Goal: Navigation & Orientation: Find specific page/section

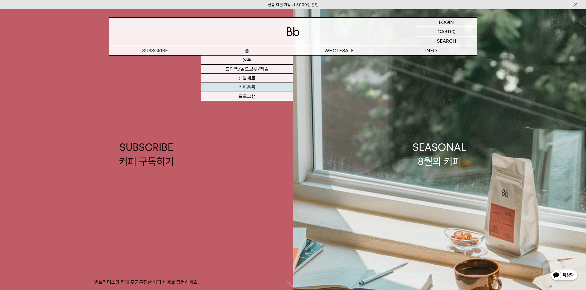
click at [261, 86] on link "커피용품" at bounding box center [247, 87] width 92 height 9
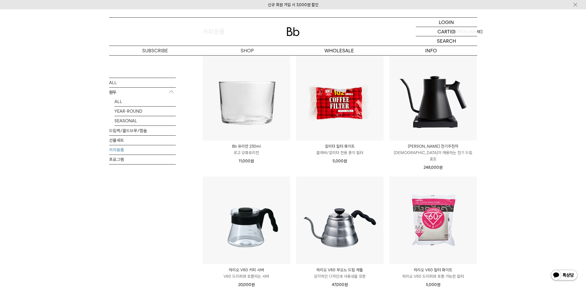
scroll to position [53, 0]
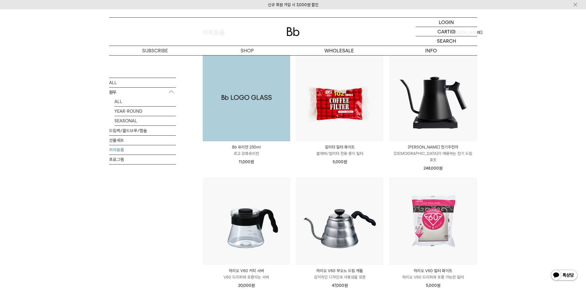
click at [258, 117] on img at bounding box center [247, 98] width 88 height 88
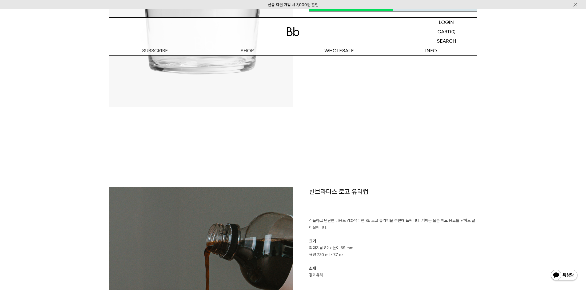
scroll to position [53, 0]
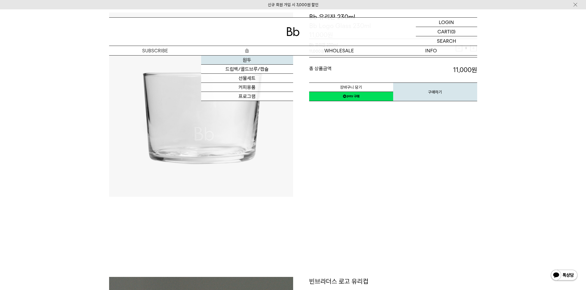
click at [249, 57] on link "원두" at bounding box center [247, 59] width 92 height 9
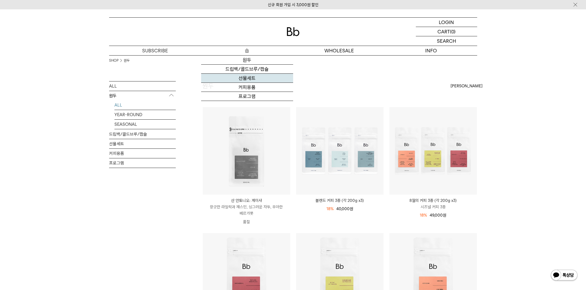
click at [248, 78] on link "선물세트" at bounding box center [247, 78] width 92 height 9
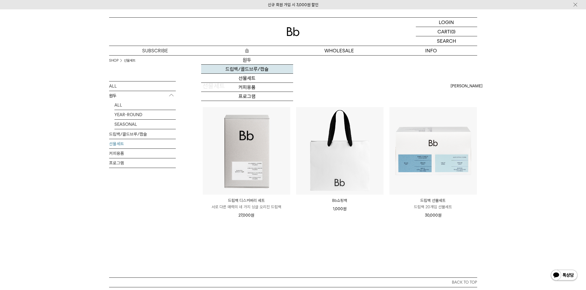
click at [285, 69] on link "드립백/콜드브루/캡슐" at bounding box center [247, 69] width 92 height 9
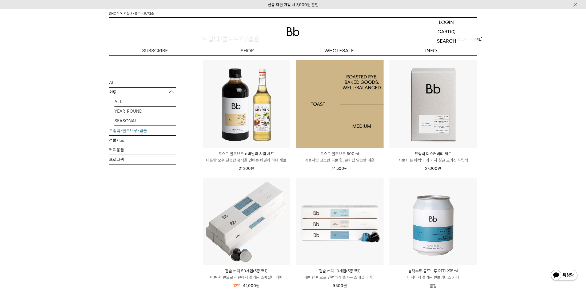
scroll to position [107, 0]
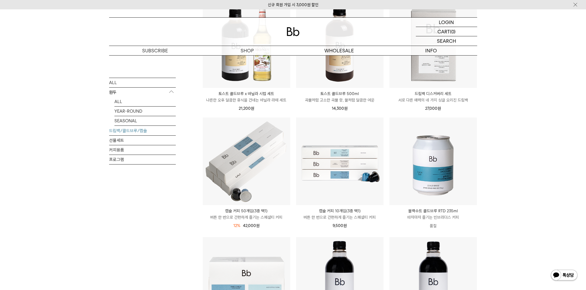
click at [536, 161] on div "SHOP 드립백/콜드브루/캡슐 ALL 원두 ALL YEAR-ROUND SEASONAL 드립백/콜드브루/캡슐 선물세트 커피용품 프로그램 드립백/…" at bounding box center [293, 237] width 586 height 576
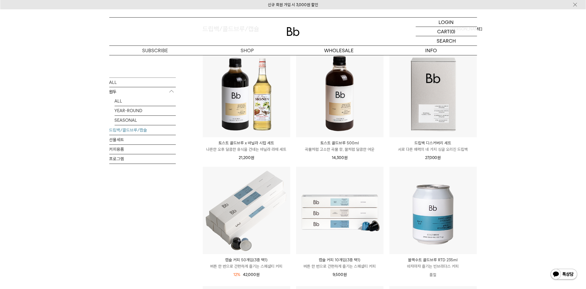
scroll to position [53, 0]
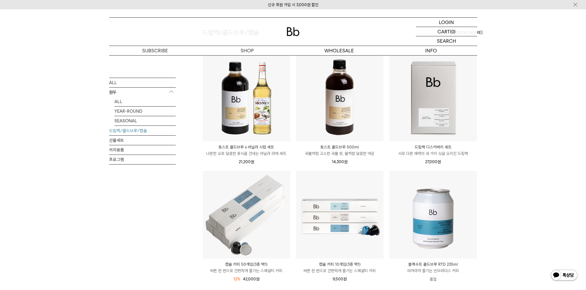
click at [500, 198] on div "SHOP 드립백/콜드브루/캡슐 ALL 원두 ALL YEAR-ROUND SEASONAL 드립백/콜드브루/캡슐 선물세트 커피용품 프로그램 드립백/…" at bounding box center [293, 290] width 586 height 576
click at [511, 255] on div "SHOP 드립백/콜드브루/캡슐 ALL 원두 ALL YEAR-ROUND SEASONAL 드립백/콜드브루/캡슐 선물세트 커피용품 프로그램 드립백/…" at bounding box center [293, 290] width 586 height 576
click at [521, 166] on div "SHOP 드립백/콜드브루/캡슐 ALL 원두 ALL YEAR-ROUND SEASONAL 드립백/콜드브루/캡슐 선물세트 커피용품 프로그램 드립백/…" at bounding box center [293, 290] width 586 height 576
click at [521, 162] on div "SHOP 드립백/콜드브루/캡슐 ALL 원두 ALL YEAR-ROUND SEASONAL 드립백/콜드브루/캡슐 선물세트 커피용품 프로그램 드립백/…" at bounding box center [293, 290] width 586 height 576
